Goal: Task Accomplishment & Management: Manage account settings

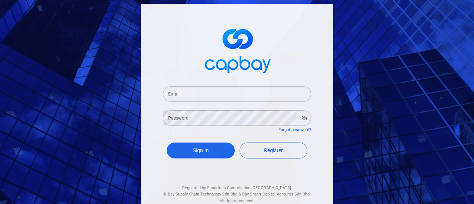
click at [233, 94] on input "Email" at bounding box center [237, 94] width 148 height 16
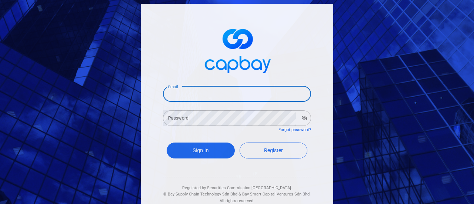
type input "[EMAIL_ADDRESS][DOMAIN_NAME]"
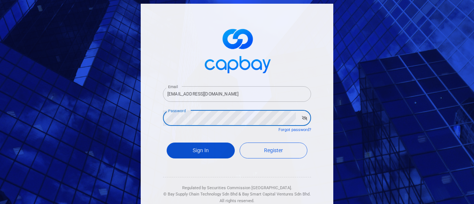
click at [192, 154] on button "Sign In" at bounding box center [201, 151] width 68 height 16
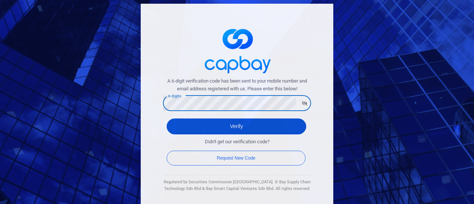
click at [235, 125] on button "Verify" at bounding box center [237, 127] width 140 height 16
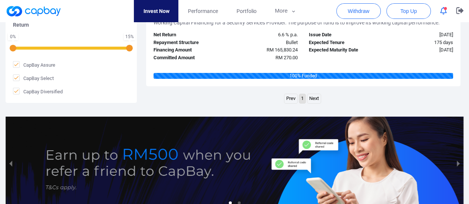
scroll to position [1112, 0]
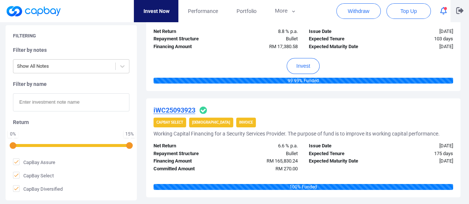
click at [460, 10] on icon "button" at bounding box center [459, 10] width 7 height 7
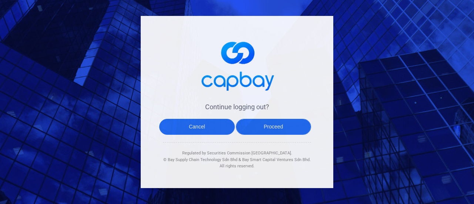
click at [270, 124] on button "Proceed" at bounding box center [274, 127] width 76 height 16
